Goal: Check status: Check status

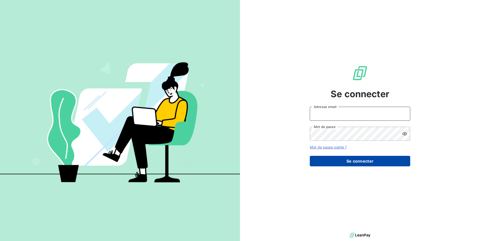
type input "[PERSON_NAME][EMAIL_ADDRESS][DOMAIN_NAME]"
click at [337, 162] on button "Se connecter" at bounding box center [359, 161] width 100 height 11
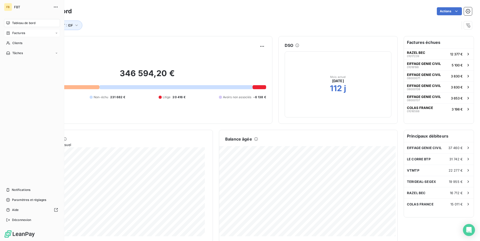
click at [56, 33] on icon at bounding box center [56, 33] width 3 height 3
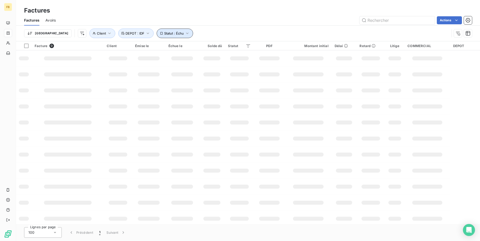
click at [186, 33] on icon "button" at bounding box center [187, 34] width 2 height 2
click at [254, 46] on icon at bounding box center [253, 46] width 3 height 1
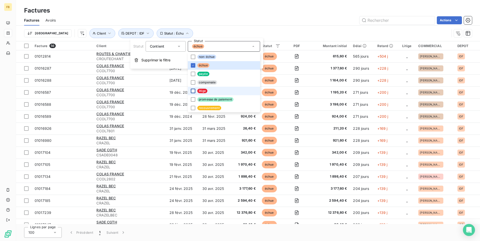
click at [193, 91] on div at bounding box center [193, 91] width 5 height 5
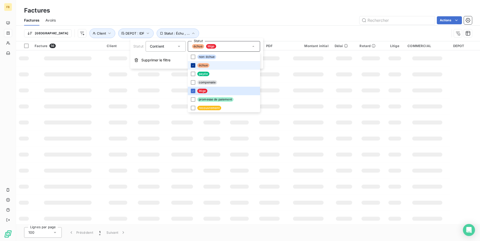
click at [194, 65] on icon at bounding box center [192, 65] width 3 height 3
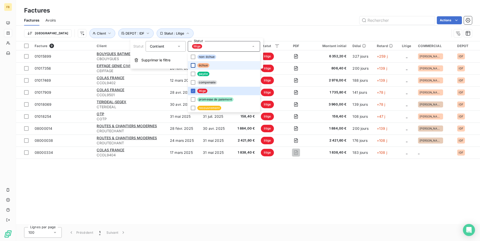
click at [240, 184] on div "Facture 9 Client Émise le Échue le Solde dû Statut PDF Montant initial Délai Re…" at bounding box center [247, 132] width 463 height 183
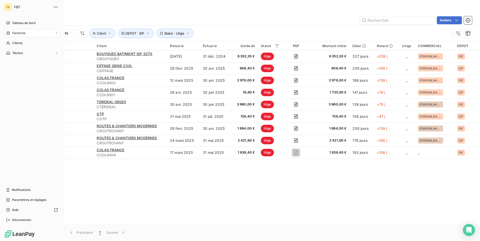
click at [51, 32] on div "Factures" at bounding box center [32, 33] width 56 height 8
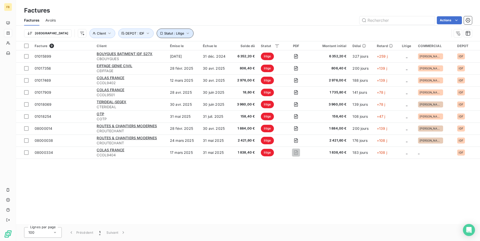
click at [185, 32] on icon "button" at bounding box center [187, 33] width 5 height 5
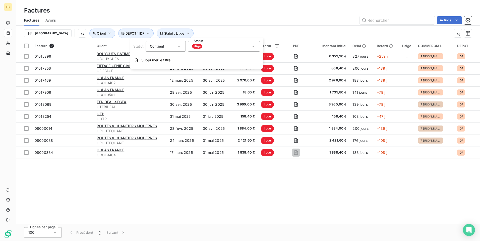
click at [254, 46] on icon at bounding box center [253, 46] width 3 height 1
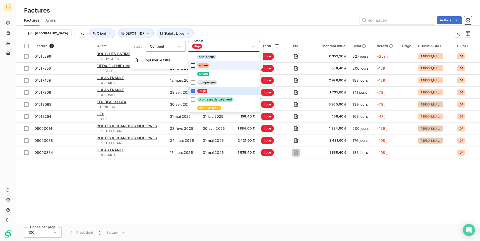
click at [193, 64] on div at bounding box center [193, 65] width 5 height 5
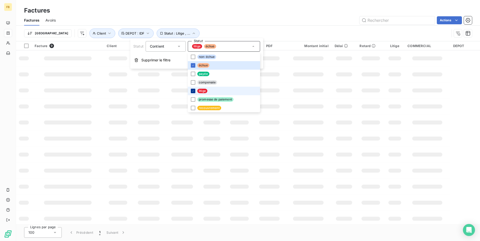
click at [192, 91] on icon at bounding box center [193, 91] width 2 height 1
click at [158, 104] on td at bounding box center [148, 107] width 33 height 16
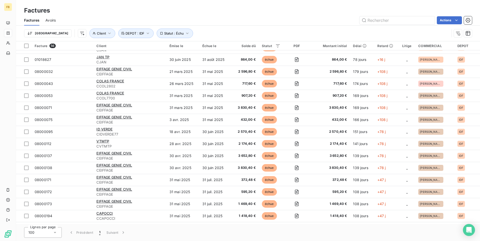
scroll to position [501, 0]
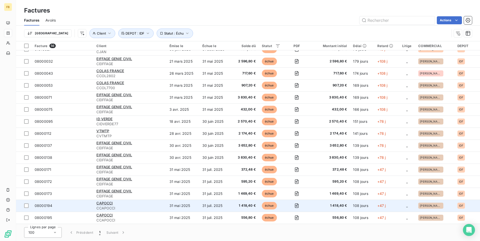
click at [98, 207] on span "CCAPOCCI" at bounding box center [129, 208] width 67 height 5
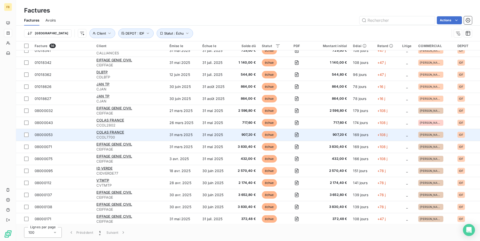
scroll to position [451, 0]
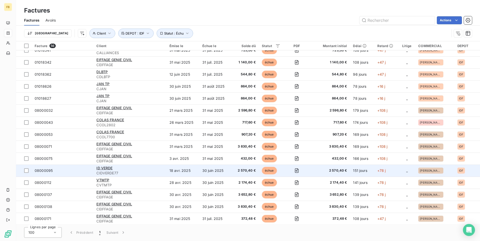
click at [115, 173] on span "CIDVERDE77" at bounding box center [129, 173] width 67 height 5
